Goal: Obtain resource: Obtain resource

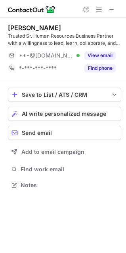
scroll to position [180, 126]
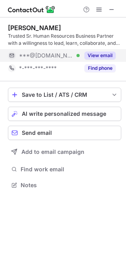
click at [97, 58] on button "View email" at bounding box center [100, 56] width 31 height 8
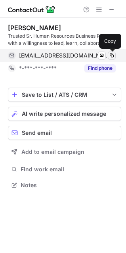
click at [112, 56] on span at bounding box center [112, 55] width 6 height 6
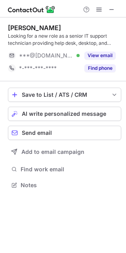
scroll to position [180, 126]
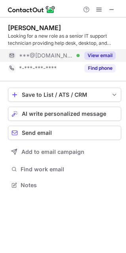
click at [107, 54] on button "View email" at bounding box center [100, 56] width 31 height 8
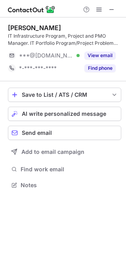
scroll to position [180, 126]
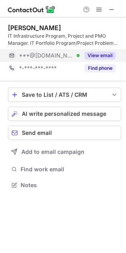
click at [102, 55] on button "View email" at bounding box center [100, 56] width 31 height 8
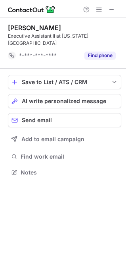
scroll to position [160, 126]
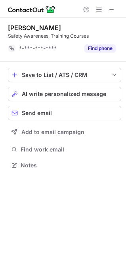
scroll to position [160, 126]
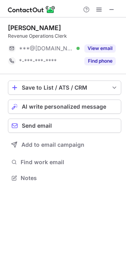
scroll to position [173, 126]
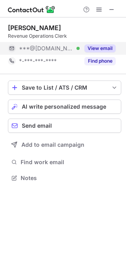
click at [99, 49] on button "View email" at bounding box center [100, 48] width 31 height 8
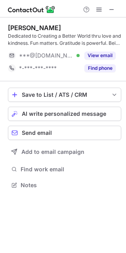
scroll to position [180, 126]
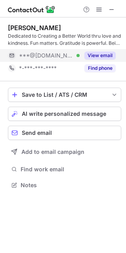
click at [104, 54] on button "View email" at bounding box center [100, 56] width 31 height 8
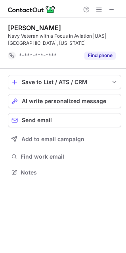
scroll to position [167, 126]
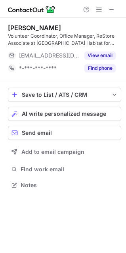
scroll to position [180, 126]
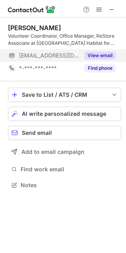
click at [99, 57] on button "View email" at bounding box center [100, 56] width 31 height 8
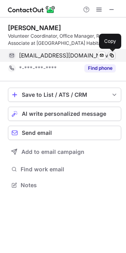
click at [112, 57] on span at bounding box center [112, 55] width 6 height 6
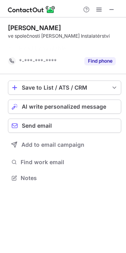
scroll to position [160, 126]
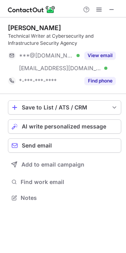
scroll to position [193, 126]
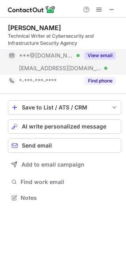
click at [94, 53] on button "View email" at bounding box center [100, 56] width 31 height 8
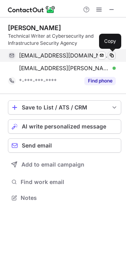
click at [114, 55] on span at bounding box center [112, 55] width 6 height 6
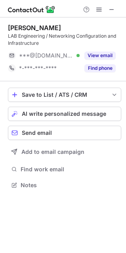
scroll to position [180, 126]
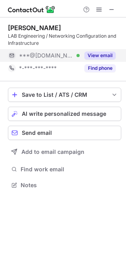
click at [94, 56] on button "View email" at bounding box center [100, 56] width 31 height 8
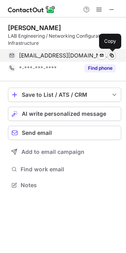
click at [112, 52] on span at bounding box center [112, 55] width 6 height 6
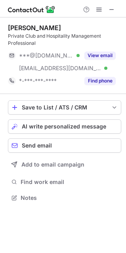
scroll to position [193, 126]
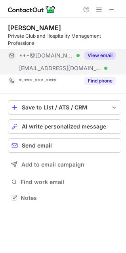
click at [106, 56] on button "View email" at bounding box center [100, 56] width 31 height 8
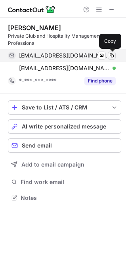
click at [112, 54] on span at bounding box center [112, 55] width 6 height 6
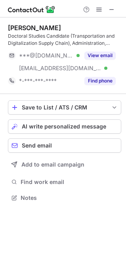
scroll to position [193, 126]
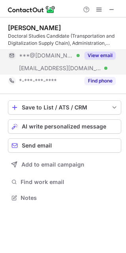
click at [103, 52] on button "View email" at bounding box center [100, 56] width 31 height 8
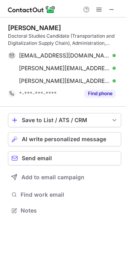
scroll to position [205, 126]
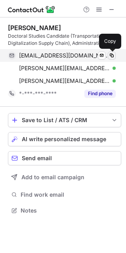
click at [114, 55] on span at bounding box center [112, 55] width 6 height 6
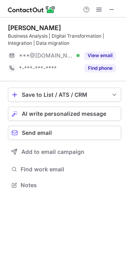
scroll to position [180, 126]
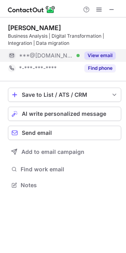
click at [98, 52] on button "View email" at bounding box center [100, 56] width 31 height 8
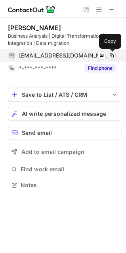
click at [111, 54] on span at bounding box center [112, 55] width 6 height 6
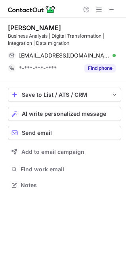
click at [89, 42] on div "Business Analysis | Digital Transformation | Integration | Data migration" at bounding box center [65, 40] width 114 height 14
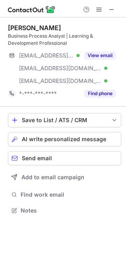
scroll to position [205, 126]
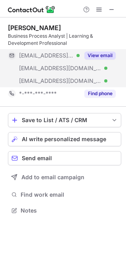
click at [101, 57] on button "View email" at bounding box center [100, 56] width 31 height 8
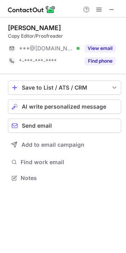
scroll to position [173, 126]
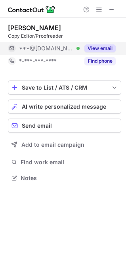
click at [99, 48] on button "View email" at bounding box center [100, 48] width 31 height 8
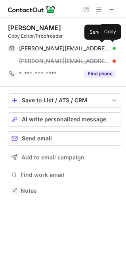
scroll to position [185, 126]
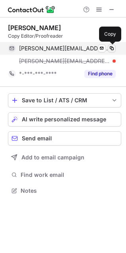
click at [113, 49] on span at bounding box center [112, 48] width 6 height 6
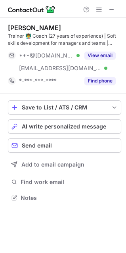
scroll to position [193, 126]
